Goal: Transaction & Acquisition: Purchase product/service

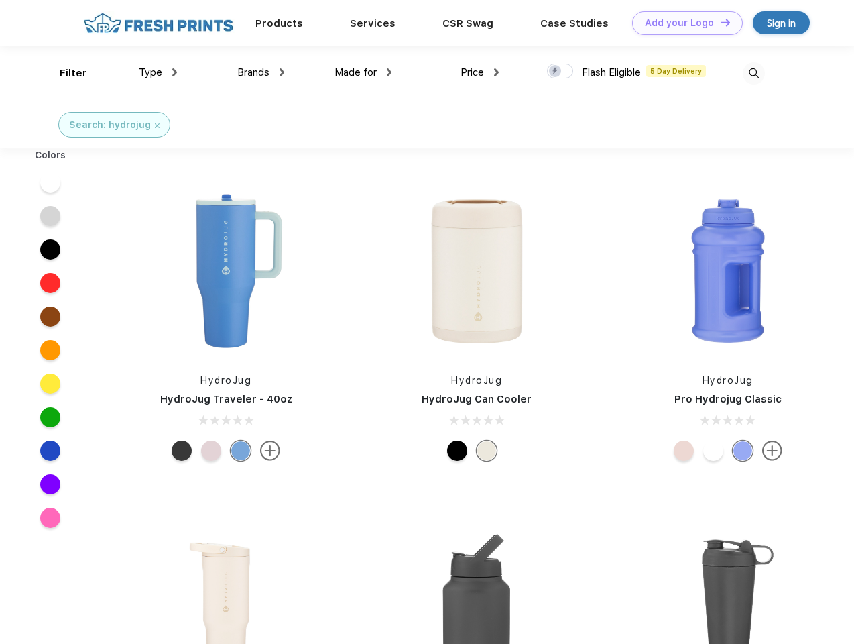
click at [683, 23] on link "Add your Logo Design Tool" at bounding box center [687, 22] width 111 height 23
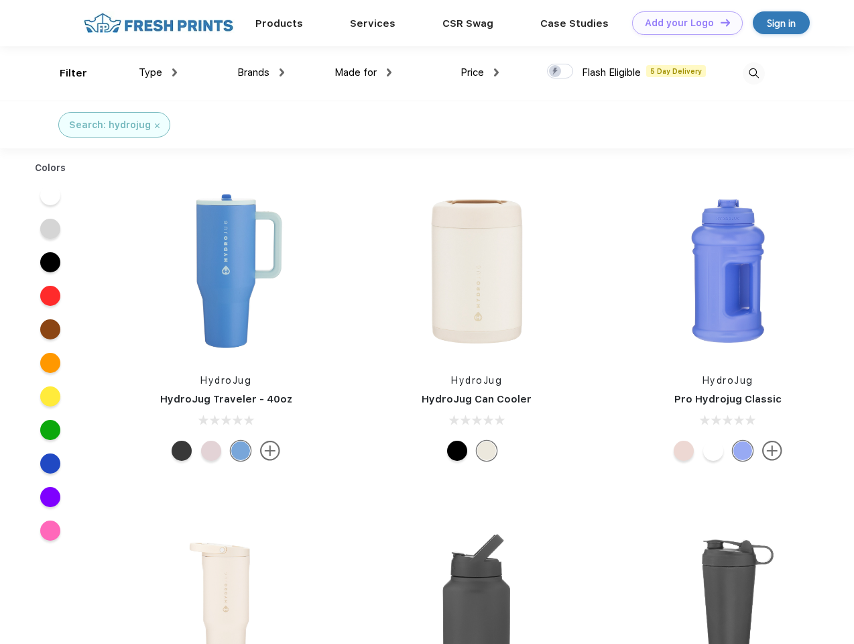
click at [0, 0] on div "Design Tool" at bounding box center [0, 0] width 0 height 0
click at [719, 22] on link "Add your Logo Design Tool" at bounding box center [687, 22] width 111 height 23
click at [64, 73] on div "Filter" at bounding box center [73, 73] width 27 height 15
click at [158, 72] on span "Type" at bounding box center [150, 72] width 23 height 12
click at [261, 72] on span "Brands" at bounding box center [253, 72] width 32 height 12
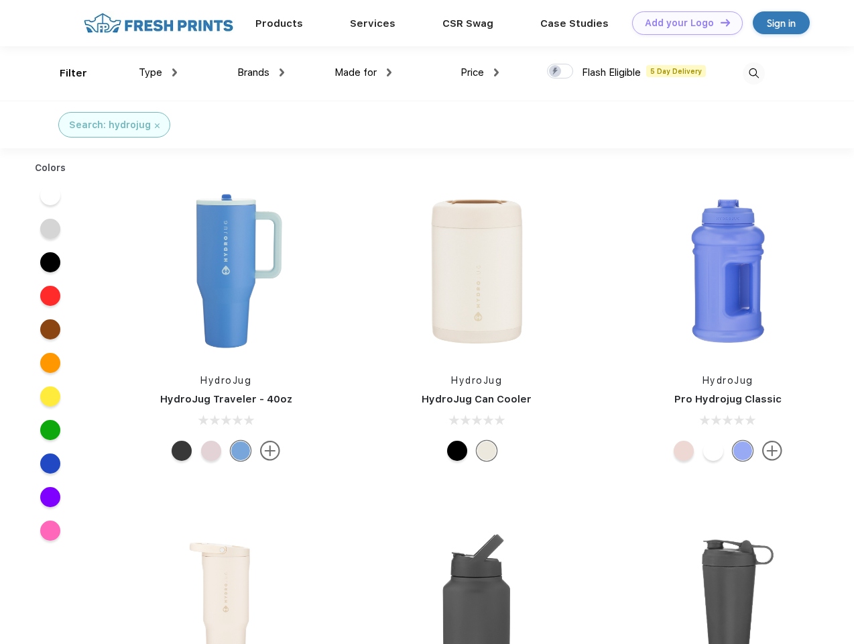
click at [363, 72] on span "Made for" at bounding box center [356, 72] width 42 height 12
click at [480, 72] on span "Price" at bounding box center [472, 72] width 23 height 12
click at [561, 72] on div at bounding box center [560, 71] width 26 height 15
click at [556, 72] on input "checkbox" at bounding box center [551, 67] width 9 height 9
click at [754, 73] on img at bounding box center [754, 73] width 22 height 22
